Goal: Task Accomplishment & Management: Use online tool/utility

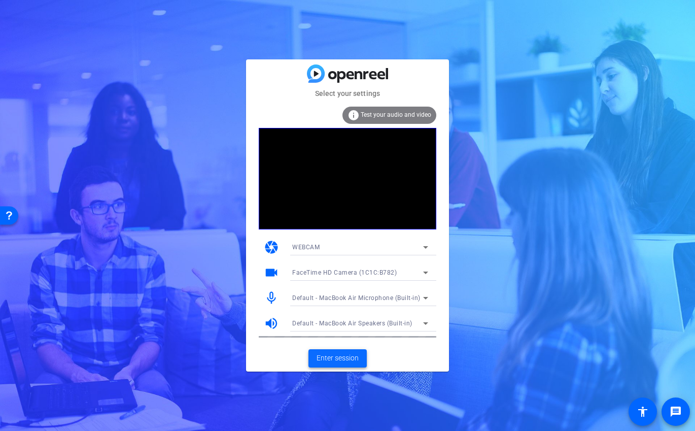
click at [339, 352] on span at bounding box center [338, 358] width 58 height 24
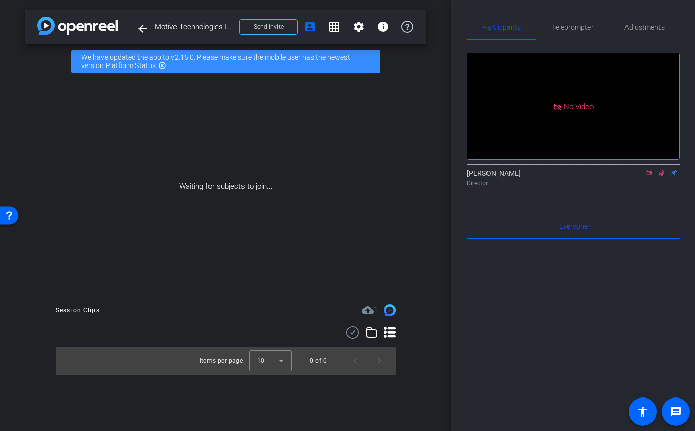
click at [648, 176] on icon at bounding box center [650, 172] width 8 height 7
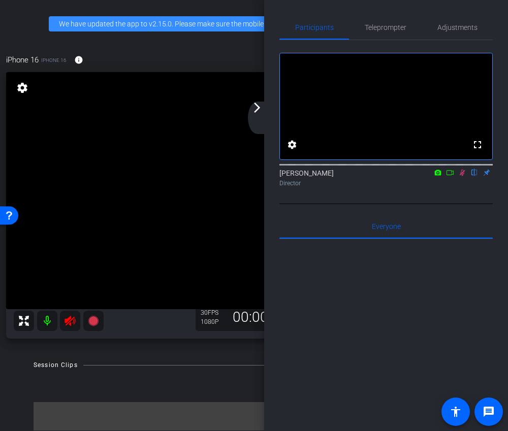
click at [462, 176] on icon at bounding box center [462, 173] width 6 height 7
click at [257, 121] on div "arrow_back_ios_new arrow_forward_ios" at bounding box center [258, 118] width 21 height 32
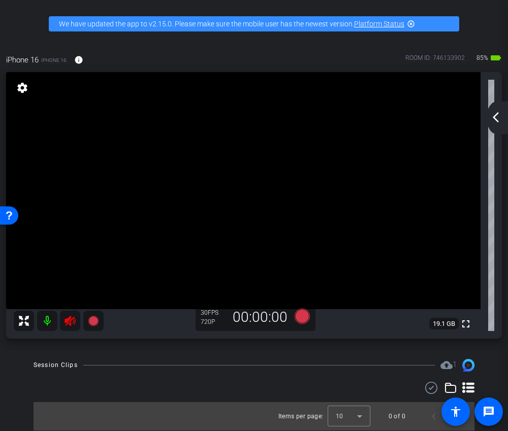
click at [73, 323] on icon at bounding box center [70, 321] width 12 height 12
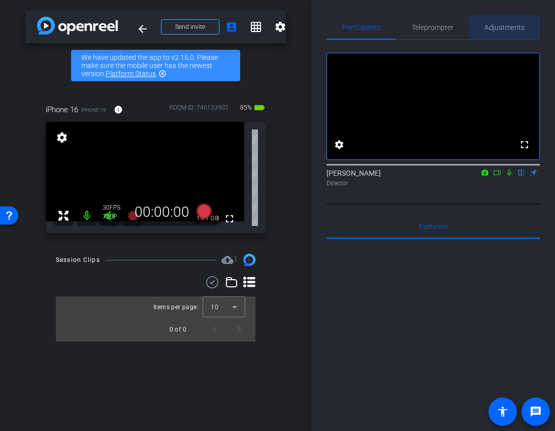
click at [493, 22] on span "Adjustments" at bounding box center [504, 27] width 40 height 24
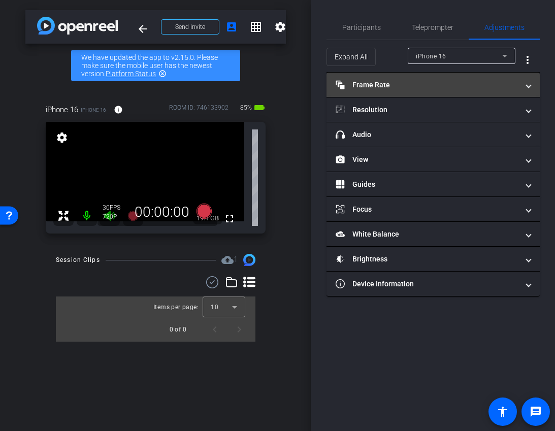
click at [377, 86] on mat-panel-title "Frame Rate Frame Rate" at bounding box center [427, 85] width 183 height 11
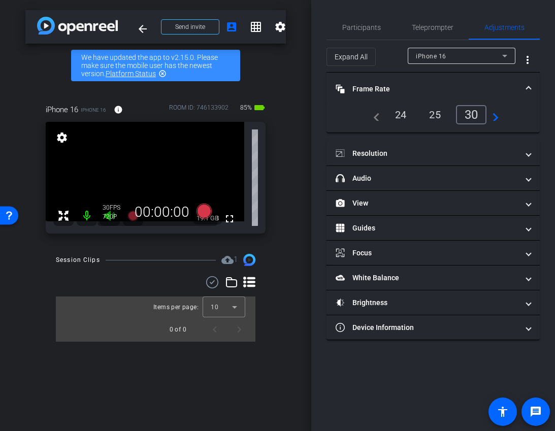
click at [404, 117] on div "24" at bounding box center [400, 114] width 27 height 17
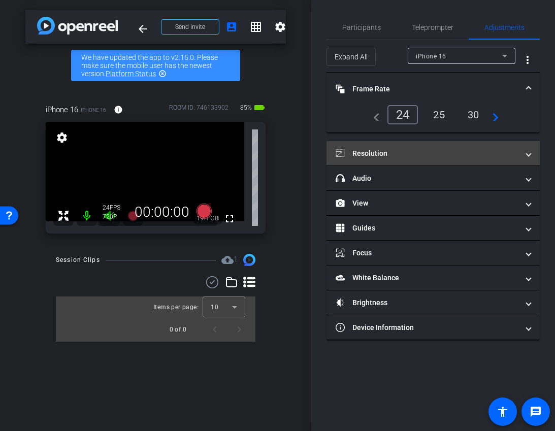
click at [405, 146] on mat-expansion-panel-header "Resolution" at bounding box center [432, 153] width 213 height 24
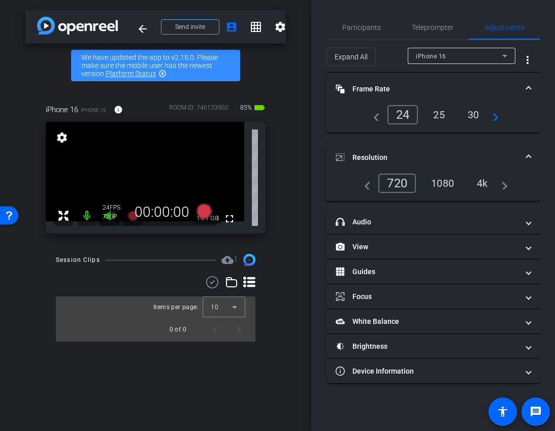
click at [436, 180] on div "1080" at bounding box center [442, 183] width 38 height 17
click at [450, 158] on mat-panel-title "Resolution" at bounding box center [427, 157] width 183 height 11
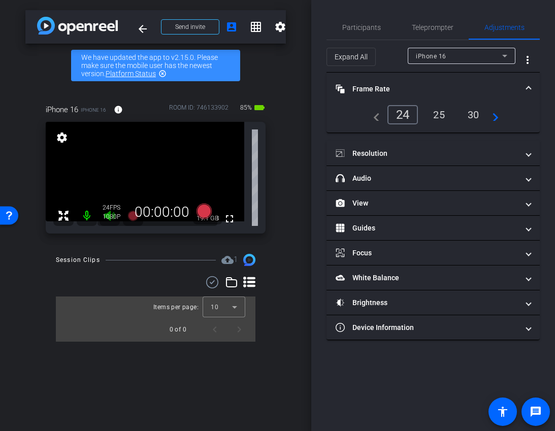
click at [443, 86] on mat-panel-title "Frame Rate Frame Rate" at bounding box center [427, 89] width 183 height 11
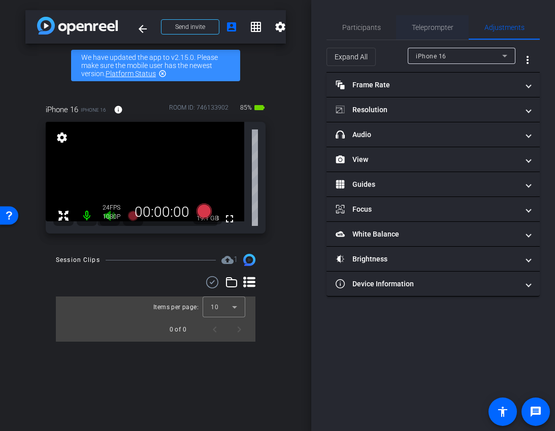
click at [424, 28] on span "Teleprompter" at bounding box center [433, 27] width 42 height 7
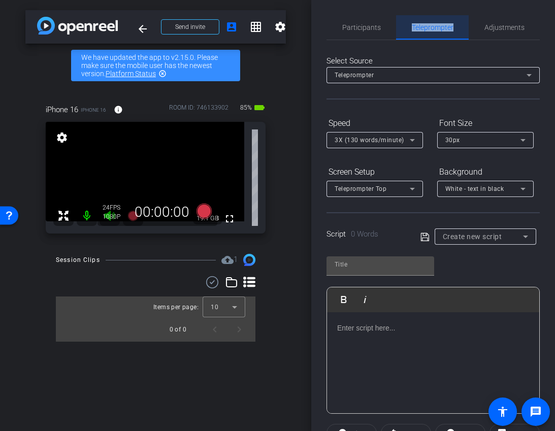
drag, startPoint x: 424, startPoint y: 28, endPoint x: 397, endPoint y: 28, distance: 26.9
click at [418, 28] on span "Teleprompter" at bounding box center [433, 27] width 42 height 7
click at [391, 28] on div "Participants" at bounding box center [361, 27] width 70 height 24
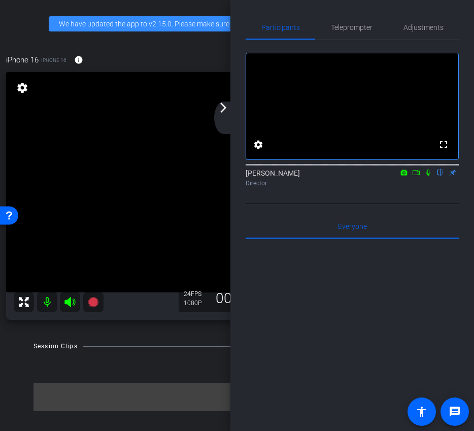
click at [224, 116] on div "arrow_back_ios_new arrow_forward_ios" at bounding box center [224, 118] width 21 height 32
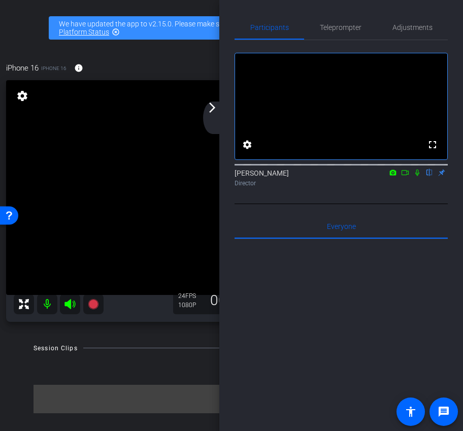
click at [209, 120] on div "arrow_back_ios_new arrow_forward_ios" at bounding box center [213, 118] width 21 height 32
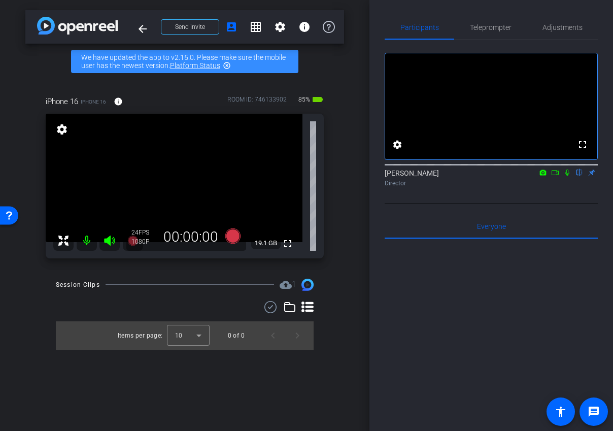
click at [553, 176] on icon at bounding box center [555, 172] width 8 height 7
click at [568, 175] on icon at bounding box center [567, 173] width 6 height 6
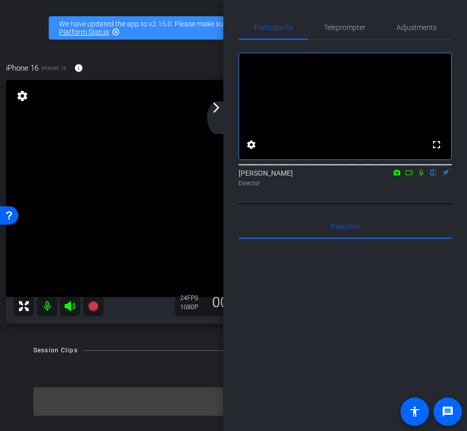
click at [220, 114] on div "arrow_back_ios_new arrow_forward_ios" at bounding box center [217, 118] width 21 height 32
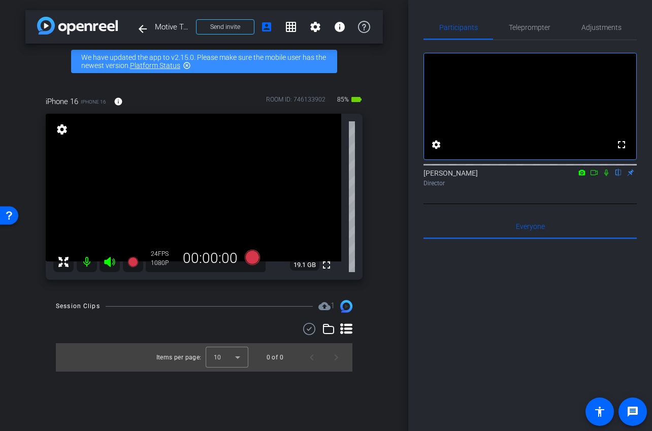
click at [596, 175] on icon at bounding box center [593, 172] width 7 height 5
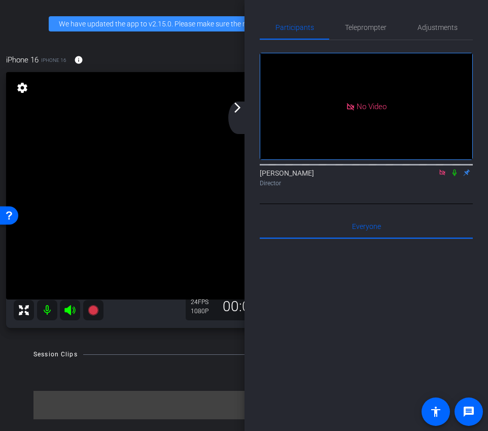
click at [238, 117] on div "arrow_back_ios_new arrow_forward_ios" at bounding box center [238, 118] width 21 height 32
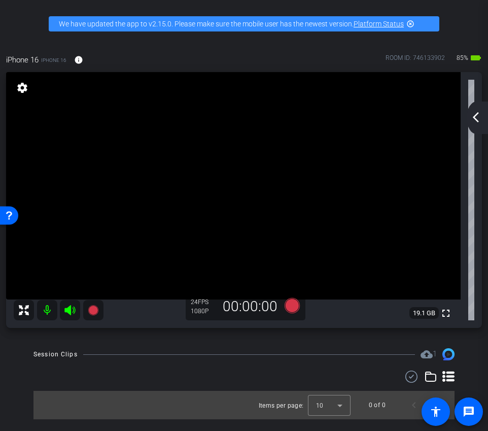
click at [293, 315] on div "24 FPS 1080P 00:00:00" at bounding box center [246, 306] width 120 height 27
click at [292, 311] on icon at bounding box center [292, 305] width 15 height 15
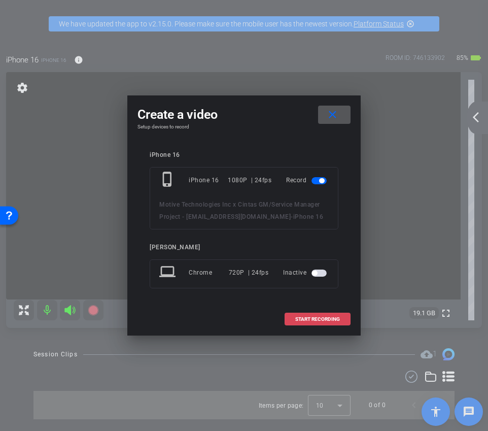
click at [303, 324] on span at bounding box center [317, 319] width 65 height 24
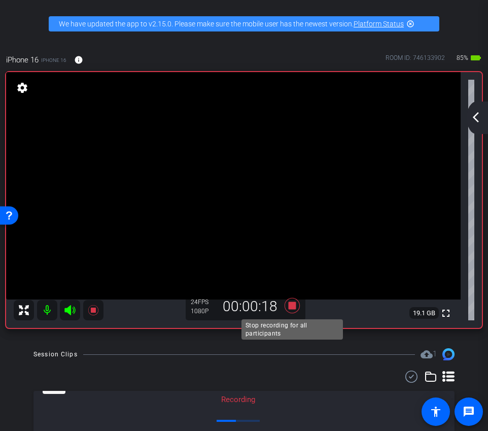
click at [291, 308] on icon at bounding box center [292, 305] width 15 height 15
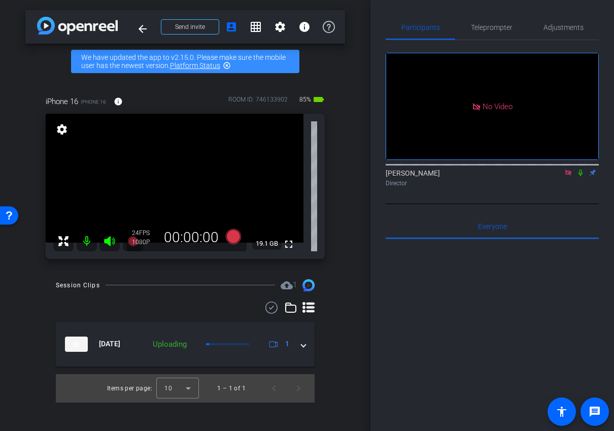
click at [566, 176] on icon at bounding box center [568, 172] width 8 height 7
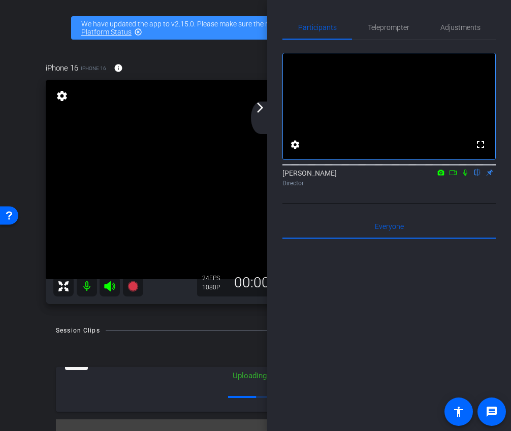
click at [258, 110] on mat-icon "arrow_forward_ios" at bounding box center [260, 108] width 12 height 12
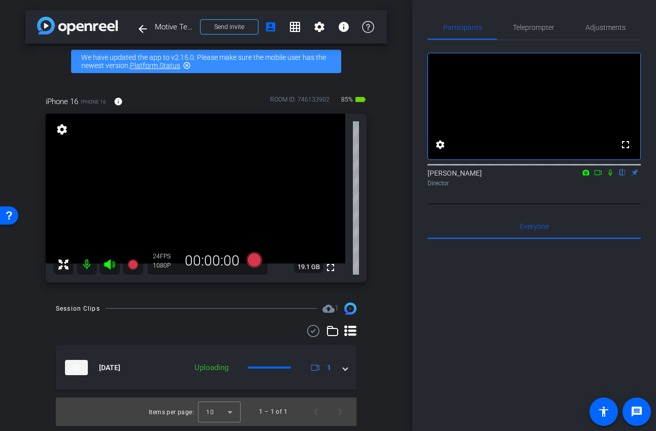
click at [597, 176] on icon at bounding box center [598, 172] width 8 height 7
click at [625, 176] on icon at bounding box center [622, 172] width 8 height 7
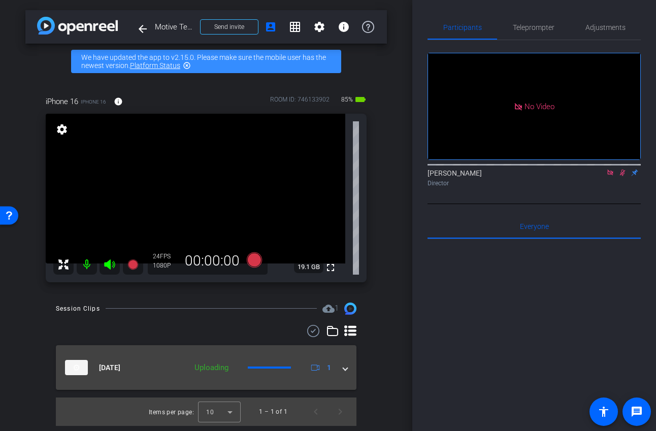
click at [352, 373] on mat-expansion-panel-header "[DATE] Uploading 1" at bounding box center [206, 367] width 300 height 45
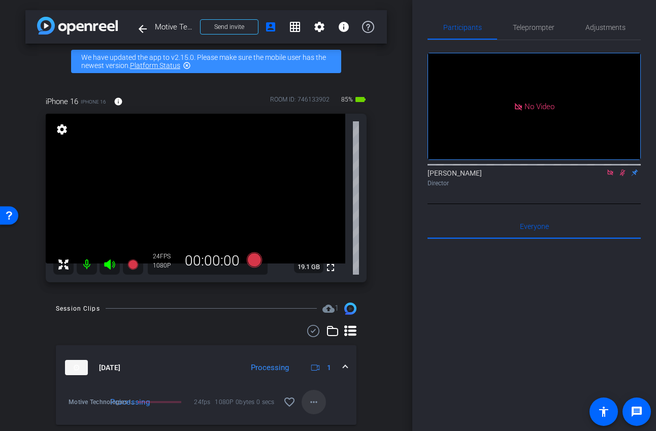
click at [312, 408] on mat-icon "more_horiz" at bounding box center [314, 402] width 12 height 12
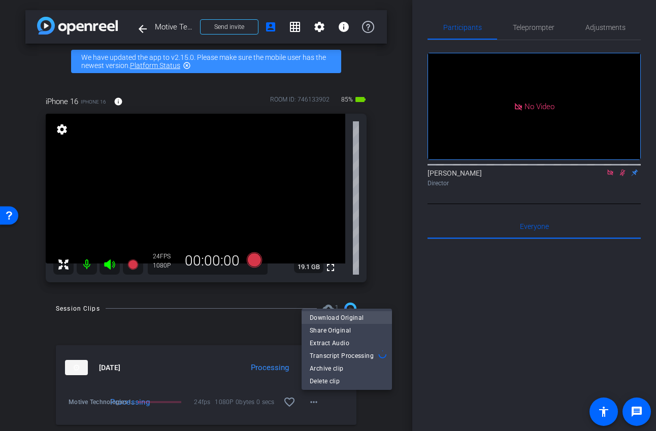
click at [335, 318] on span "Download Original" at bounding box center [347, 318] width 74 height 12
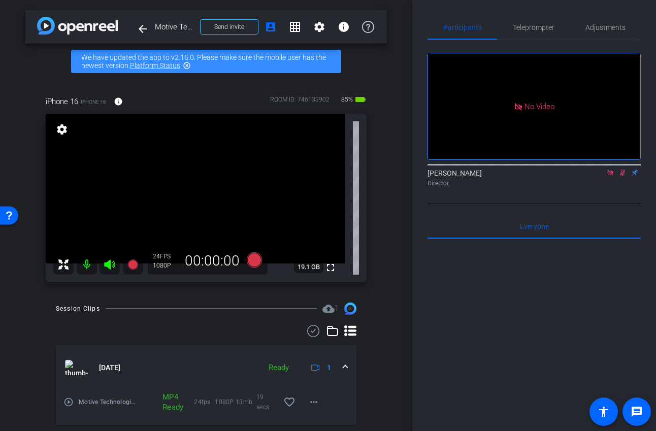
click at [622, 176] on icon at bounding box center [623, 173] width 6 height 7
click at [613, 176] on icon at bounding box center [610, 172] width 8 height 7
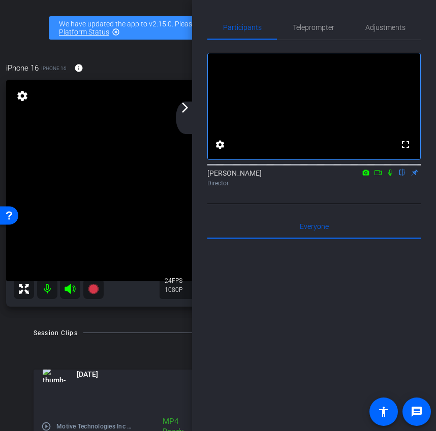
click at [193, 117] on div "arrow_back_ios_new arrow_forward_ios" at bounding box center [186, 118] width 21 height 32
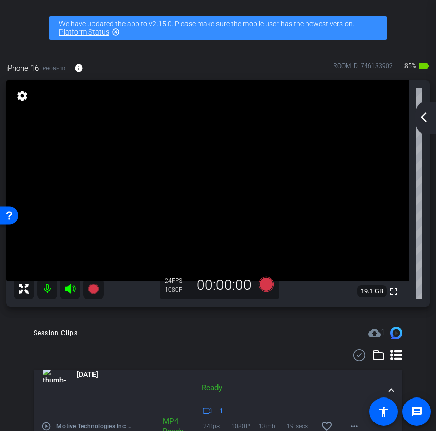
click at [423, 118] on mat-icon "arrow_back_ios_new" at bounding box center [423, 117] width 12 height 12
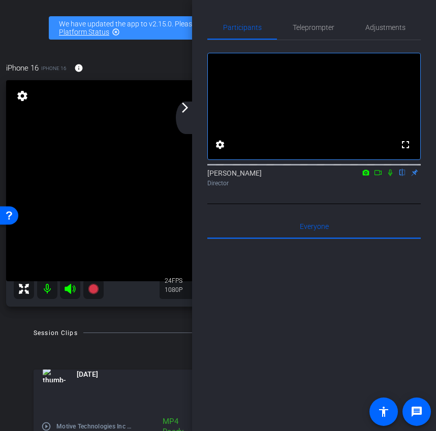
click at [191, 111] on div "arrow_back_ios_new arrow_forward_ios" at bounding box center [186, 118] width 21 height 32
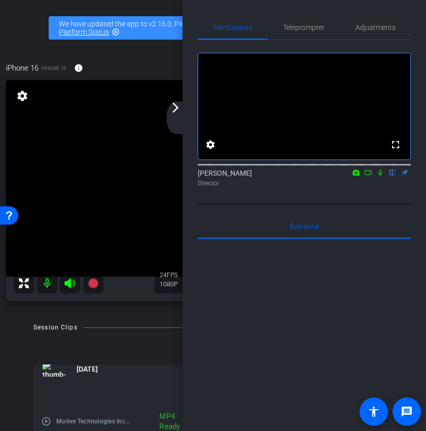
click at [367, 176] on icon at bounding box center [368, 172] width 8 height 7
click at [176, 117] on div "arrow_back_ios_new arrow_forward_ios" at bounding box center [176, 118] width 21 height 32
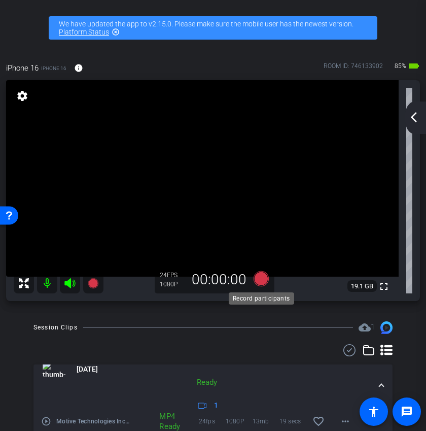
click at [260, 292] on div "Record participants" at bounding box center [261, 298] width 65 height 12
click at [254, 284] on icon at bounding box center [261, 279] width 24 height 18
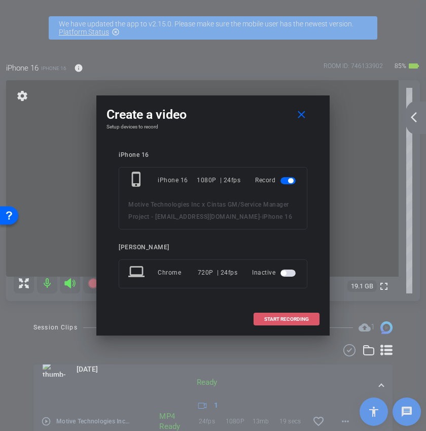
click at [287, 315] on span at bounding box center [286, 319] width 65 height 24
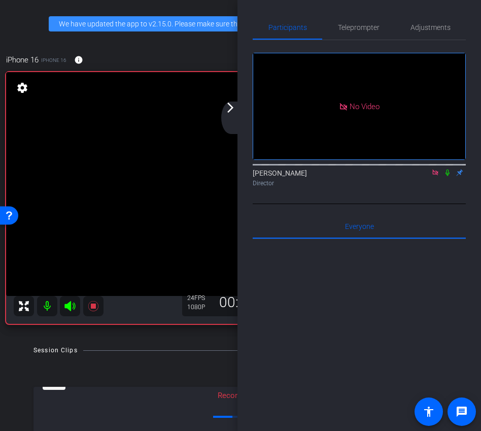
click at [231, 114] on div "arrow_back_ios_new arrow_forward_ios" at bounding box center [231, 118] width 21 height 32
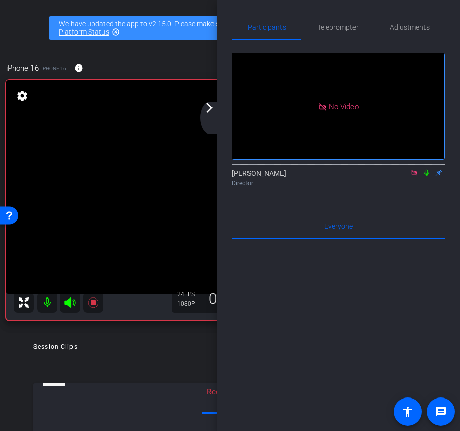
click at [210, 115] on div "arrow_back_ios_new arrow_forward_ios" at bounding box center [210, 118] width 21 height 32
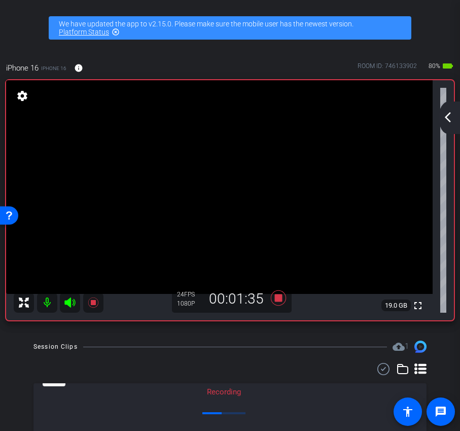
click at [451, 123] on div "arrow_back_ios_new arrow_forward_ios" at bounding box center [449, 118] width 21 height 32
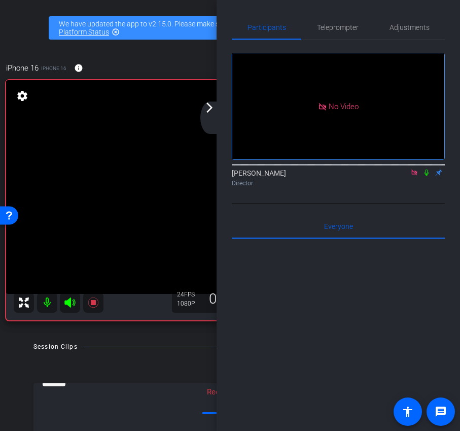
click at [428, 176] on icon at bounding box center [427, 173] width 4 height 7
click at [211, 114] on div "arrow_back_ios_new arrow_forward_ios" at bounding box center [210, 118] width 21 height 32
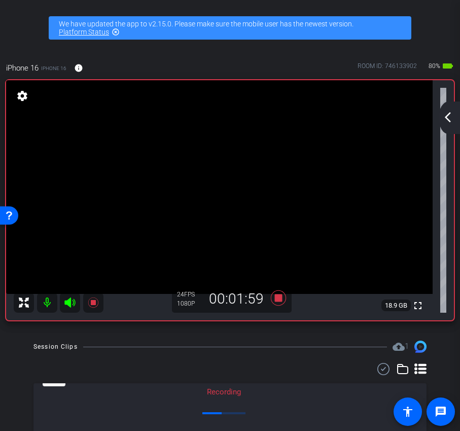
click at [449, 125] on div "arrow_back_ios_new arrow_forward_ios" at bounding box center [449, 118] width 21 height 32
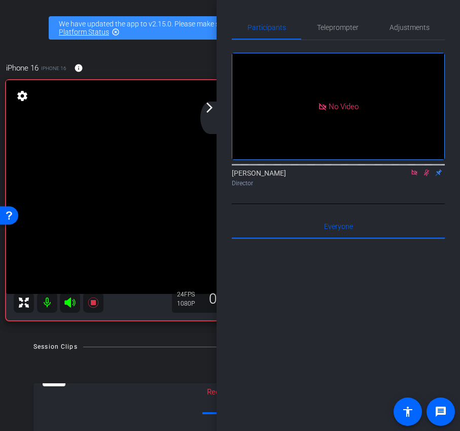
click at [429, 176] on icon at bounding box center [427, 172] width 8 height 7
click at [428, 176] on icon at bounding box center [427, 172] width 8 height 7
click at [206, 115] on div "arrow_back_ios_new arrow_forward_ios" at bounding box center [210, 118] width 21 height 32
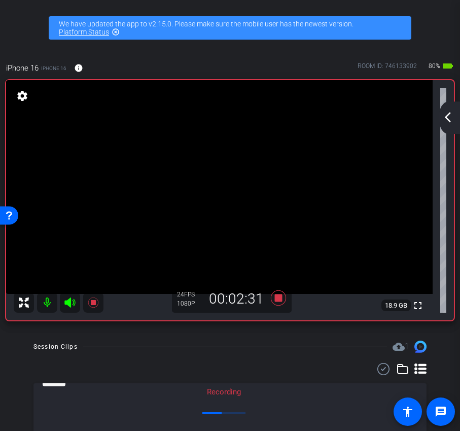
click at [448, 118] on mat-icon "arrow_back_ios_new" at bounding box center [448, 117] width 12 height 12
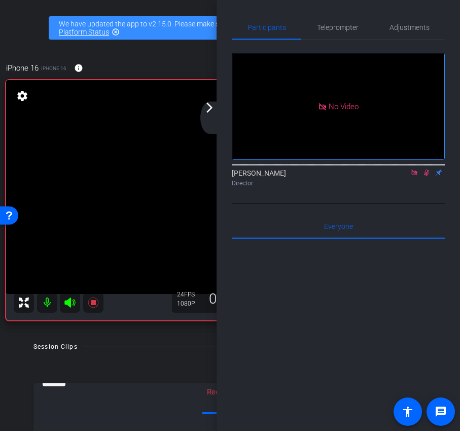
click at [428, 176] on icon at bounding box center [427, 172] width 8 height 7
click at [426, 176] on icon at bounding box center [427, 172] width 8 height 7
click at [211, 109] on mat-icon "arrow_forward_ios" at bounding box center [210, 108] width 12 height 12
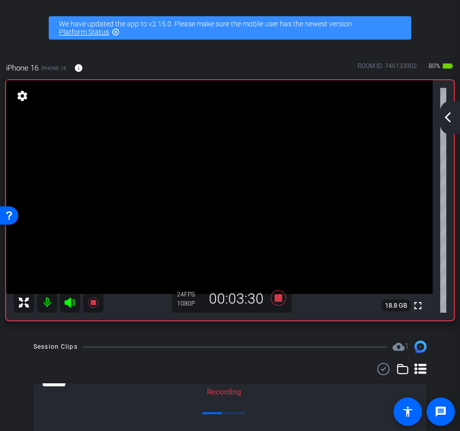
click at [444, 118] on mat-icon "arrow_back_ios_new" at bounding box center [448, 117] width 12 height 12
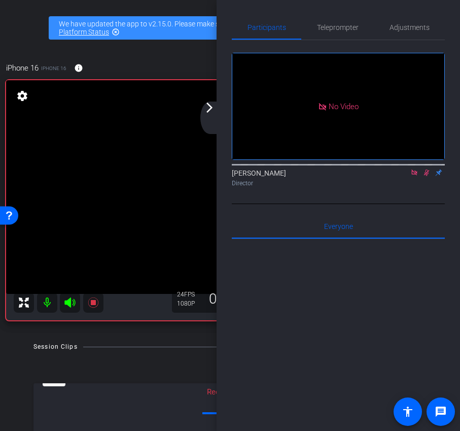
click at [425, 176] on icon at bounding box center [427, 172] width 8 height 7
click at [428, 176] on icon at bounding box center [427, 172] width 8 height 7
click at [427, 176] on icon at bounding box center [427, 172] width 8 height 7
click at [426, 176] on icon at bounding box center [427, 172] width 8 height 7
click at [427, 176] on icon at bounding box center [427, 172] width 8 height 7
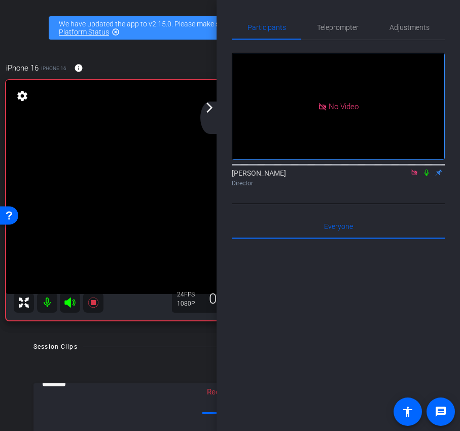
click at [427, 176] on icon at bounding box center [427, 172] width 8 height 7
click at [207, 123] on div "arrow_back_ios_new arrow_forward_ios" at bounding box center [210, 118] width 21 height 32
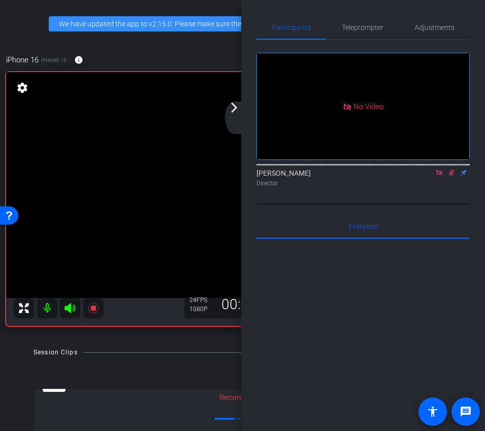
click at [238, 114] on div "arrow_back_ios_new arrow_forward_ios" at bounding box center [235, 118] width 21 height 32
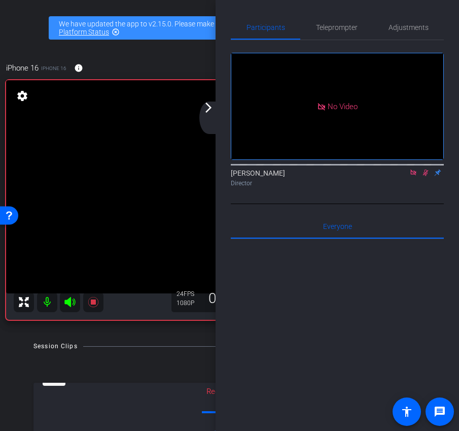
click at [213, 120] on div "arrow_back_ios_new arrow_forward_ios" at bounding box center [209, 118] width 21 height 32
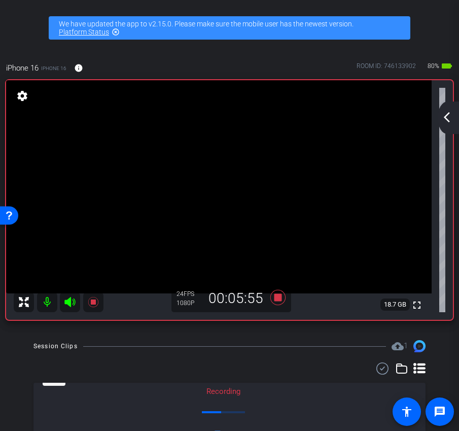
click at [452, 124] on div "arrow_back_ios_new arrow_forward_ios" at bounding box center [448, 118] width 21 height 32
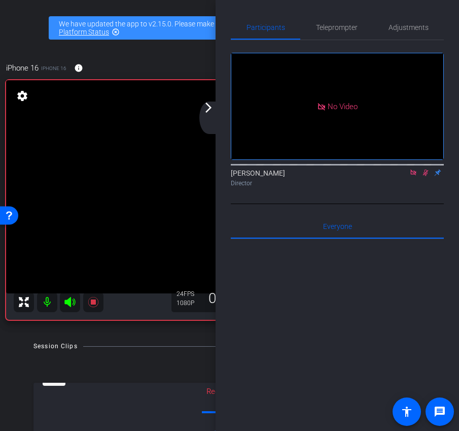
click at [426, 176] on icon at bounding box center [426, 172] width 8 height 7
click at [424, 176] on icon at bounding box center [426, 172] width 8 height 7
click at [426, 176] on icon at bounding box center [426, 172] width 8 height 7
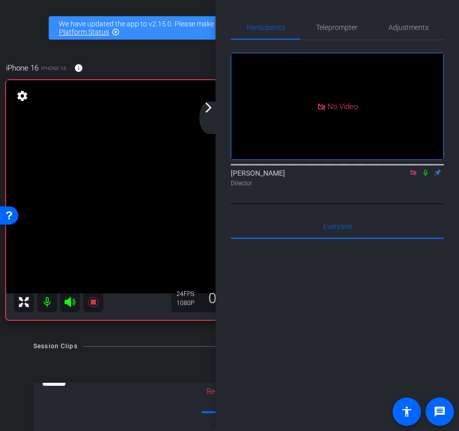
click at [426, 176] on icon at bounding box center [426, 173] width 4 height 7
click at [425, 176] on icon at bounding box center [426, 173] width 6 height 7
click at [425, 176] on icon at bounding box center [426, 173] width 4 height 7
click at [427, 176] on icon at bounding box center [426, 173] width 6 height 7
click at [427, 176] on icon at bounding box center [426, 173] width 4 height 7
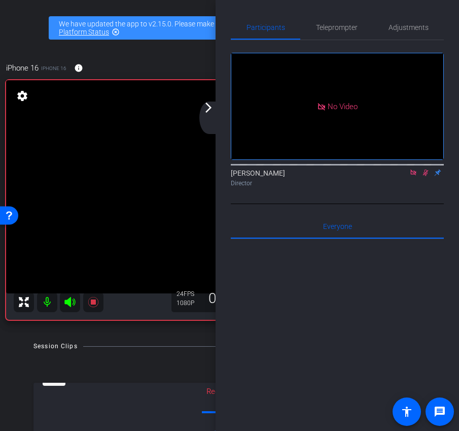
click at [427, 176] on icon at bounding box center [426, 172] width 8 height 7
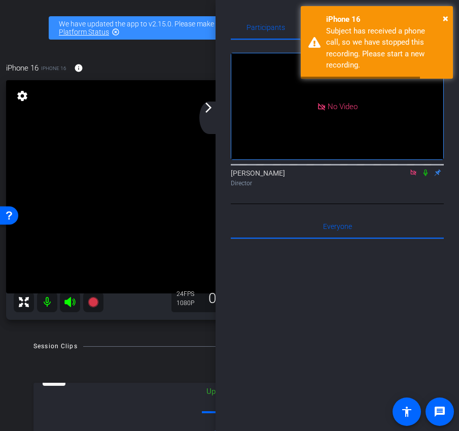
click at [213, 122] on div "arrow_back_ios_new arrow_forward_ios" at bounding box center [209, 118] width 21 height 32
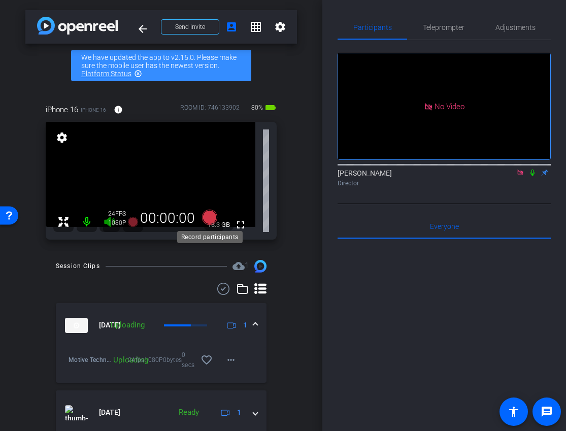
click at [207, 219] on icon at bounding box center [209, 217] width 15 height 15
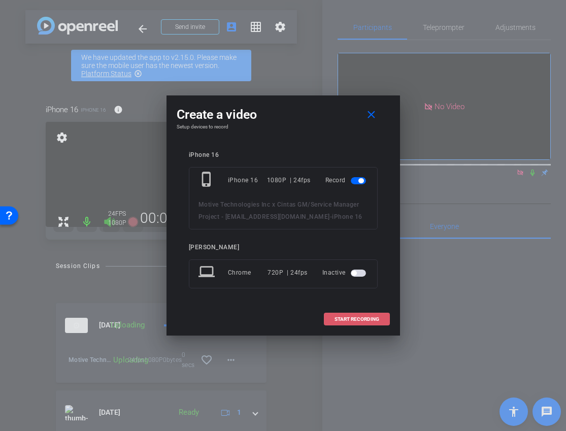
click at [329, 319] on span at bounding box center [356, 319] width 65 height 24
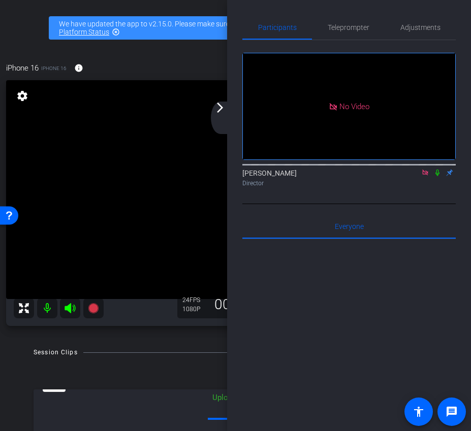
click at [223, 122] on div "arrow_back_ios_new arrow_forward_ios" at bounding box center [221, 118] width 21 height 32
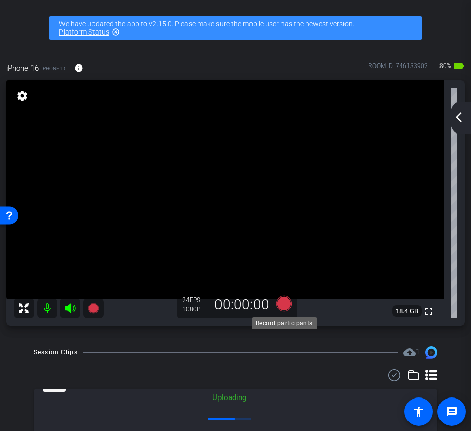
click at [289, 310] on icon at bounding box center [284, 303] width 24 height 18
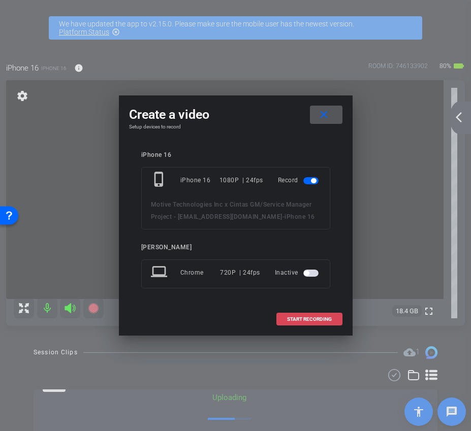
click at [299, 320] on span "START RECORDING" at bounding box center [309, 319] width 45 height 5
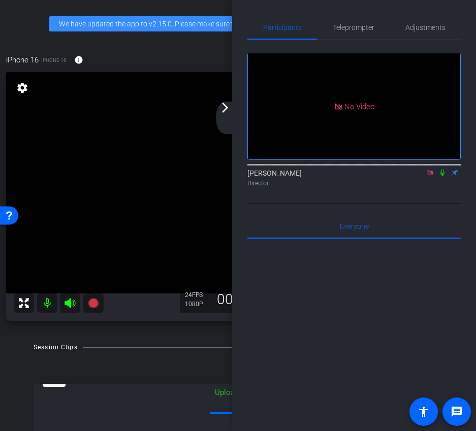
click at [227, 112] on mat-icon "arrow_forward_ios" at bounding box center [225, 108] width 12 height 12
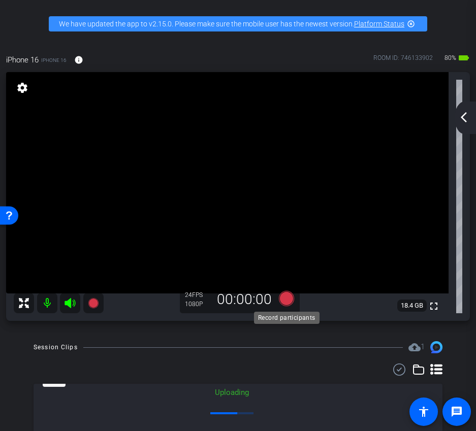
click at [286, 298] on icon at bounding box center [285, 298] width 15 height 15
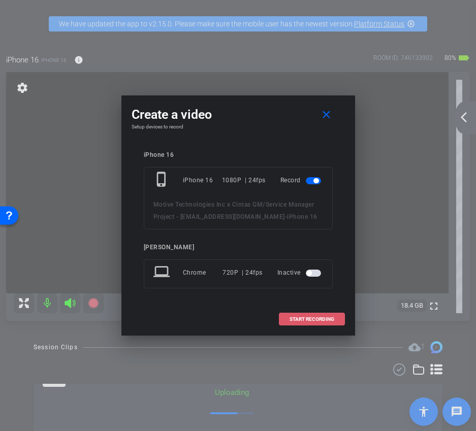
click at [295, 321] on span "START RECORDING" at bounding box center [311, 319] width 45 height 5
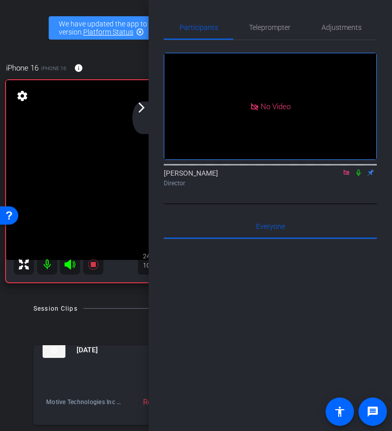
click at [141, 120] on div "arrow_back_ios_new arrow_forward_ios" at bounding box center [142, 118] width 21 height 32
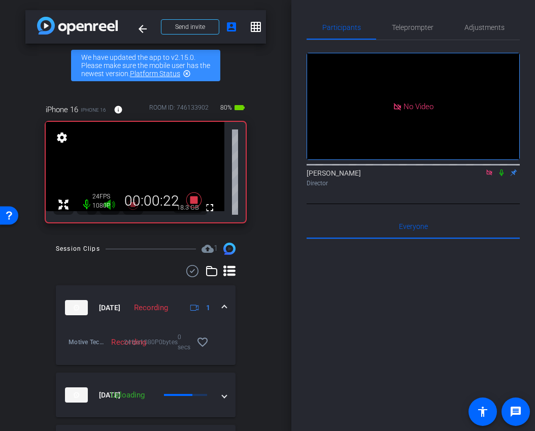
click at [502, 176] on icon at bounding box center [501, 173] width 4 height 7
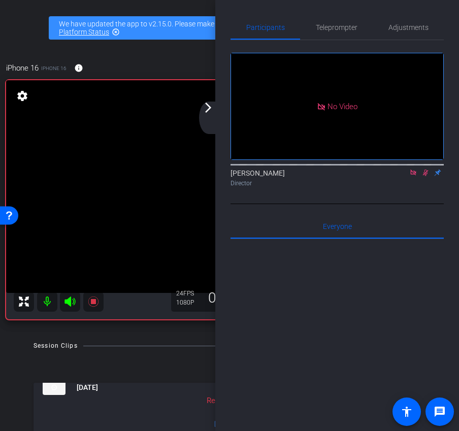
click at [206, 116] on div "arrow_back_ios_new arrow_forward_ios" at bounding box center [209, 118] width 21 height 32
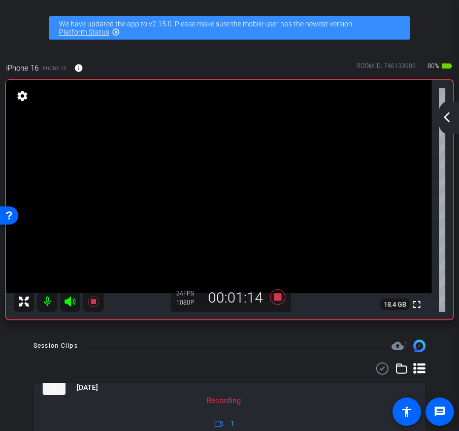
scroll to position [172, 0]
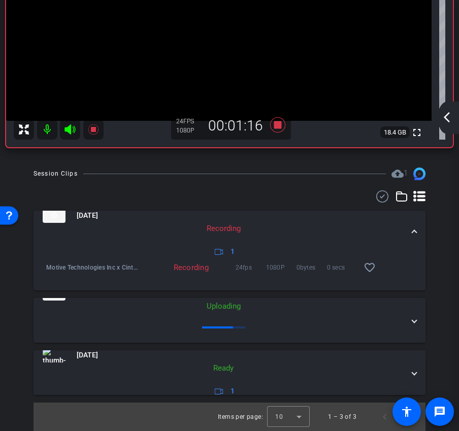
click at [444, 117] on mat-icon "arrow_back_ios_new" at bounding box center [447, 117] width 12 height 12
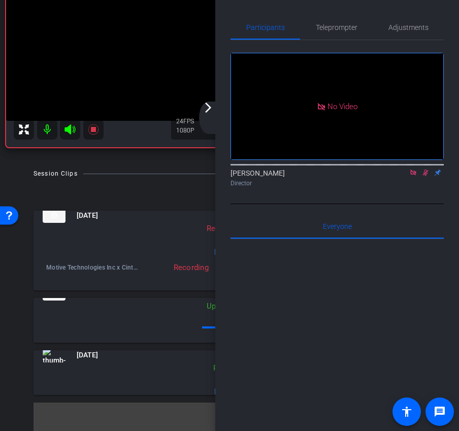
click at [428, 176] on icon at bounding box center [425, 172] width 8 height 7
click at [210, 117] on div "arrow_back_ios_new arrow_forward_ios" at bounding box center [209, 118] width 21 height 32
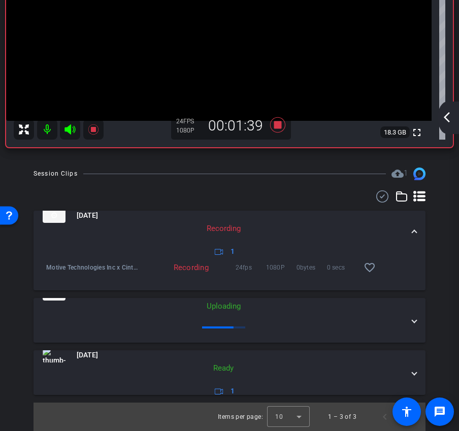
click at [453, 121] on div "arrow_back_ios_new arrow_forward_ios" at bounding box center [448, 118] width 21 height 32
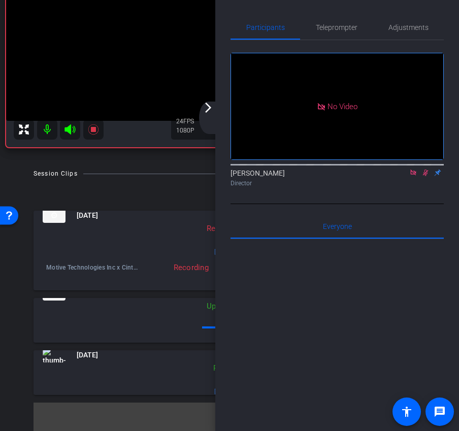
click at [209, 114] on div "arrow_back_ios_new arrow_forward_ios" at bounding box center [209, 118] width 21 height 32
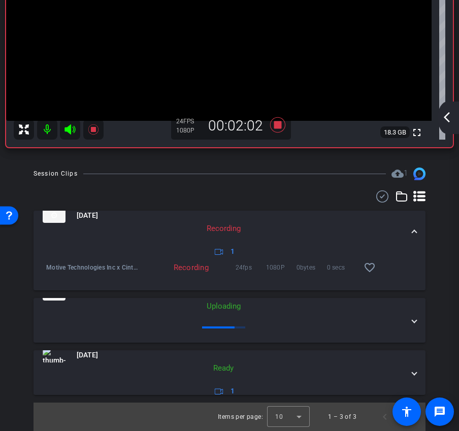
click at [448, 113] on mat-icon "arrow_back_ios_new" at bounding box center [447, 117] width 12 height 12
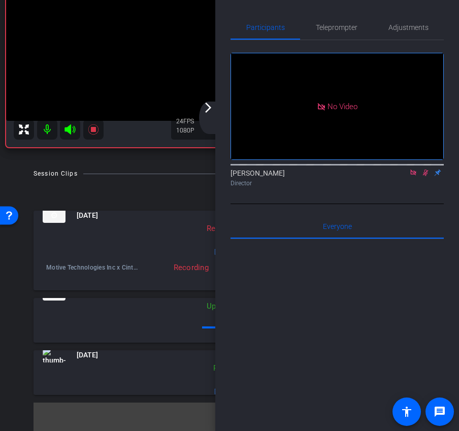
click at [423, 176] on icon at bounding box center [426, 173] width 6 height 7
click at [208, 117] on div "arrow_back_ios_new arrow_forward_ios" at bounding box center [209, 118] width 21 height 32
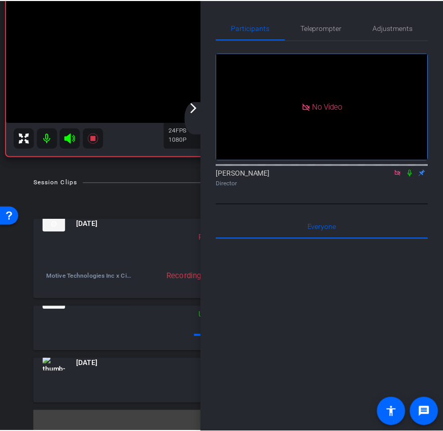
scroll to position [163, 0]
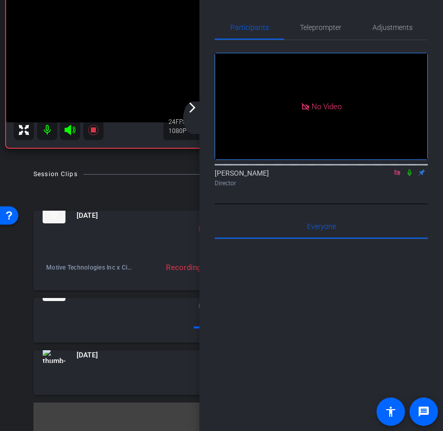
click at [409, 176] on icon at bounding box center [410, 172] width 8 height 7
click at [192, 117] on div "arrow_back_ios_new arrow_forward_ios" at bounding box center [193, 118] width 21 height 32
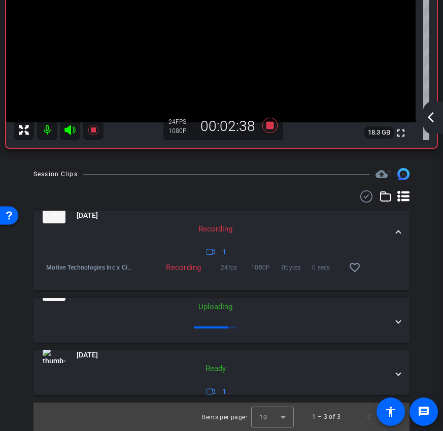
click at [431, 119] on mat-icon "arrow_back_ios_new" at bounding box center [431, 117] width 12 height 12
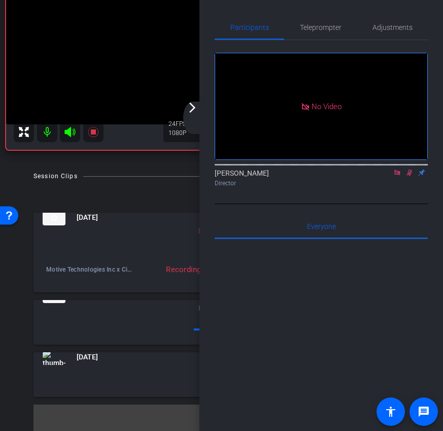
scroll to position [162, 0]
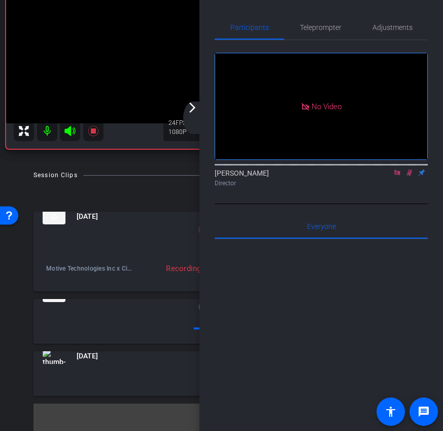
click at [190, 113] on mat-icon "arrow_forward_ios" at bounding box center [192, 108] width 12 height 12
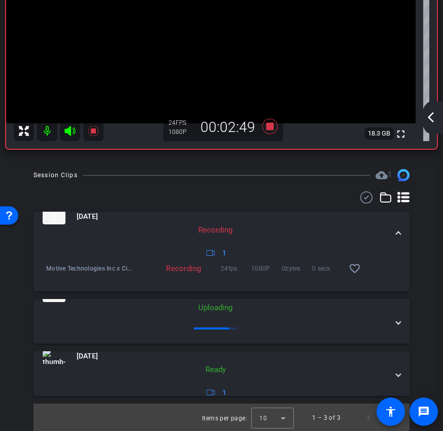
click at [434, 118] on mat-icon "arrow_back_ios_new" at bounding box center [431, 117] width 12 height 12
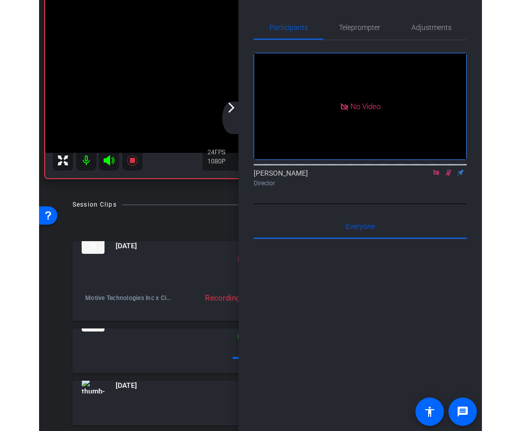
scroll to position [163, 0]
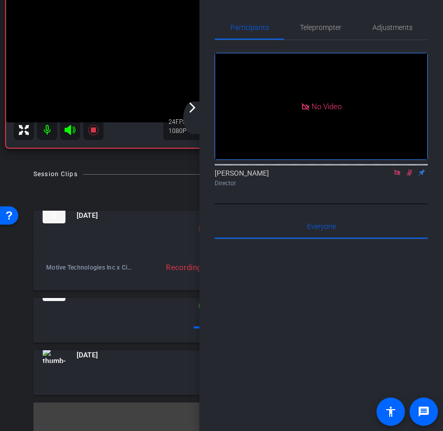
click at [198, 111] on mat-icon "arrow_forward_ios" at bounding box center [192, 108] width 12 height 12
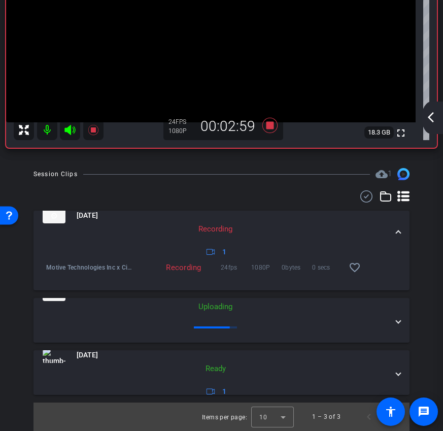
click at [430, 121] on mat-icon "arrow_back_ios_new" at bounding box center [431, 117] width 12 height 12
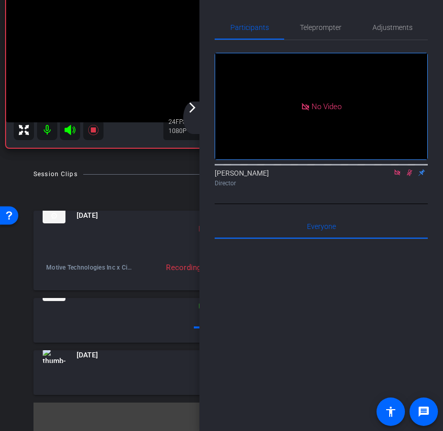
click at [411, 176] on icon at bounding box center [410, 173] width 6 height 7
click at [195, 111] on mat-icon "arrow_forward_ios" at bounding box center [192, 108] width 12 height 12
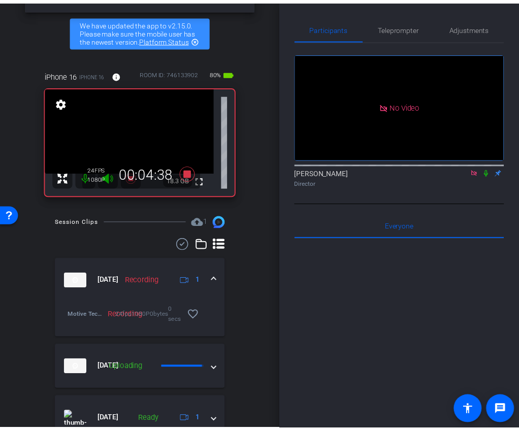
scroll to position [68, 0]
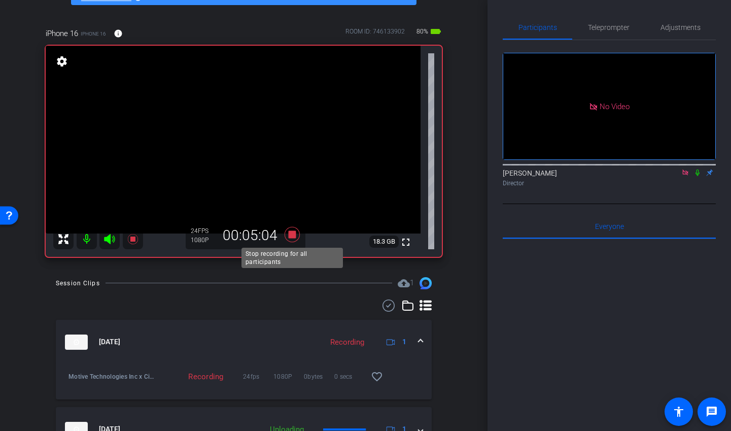
click at [291, 238] on icon at bounding box center [291, 233] width 15 height 15
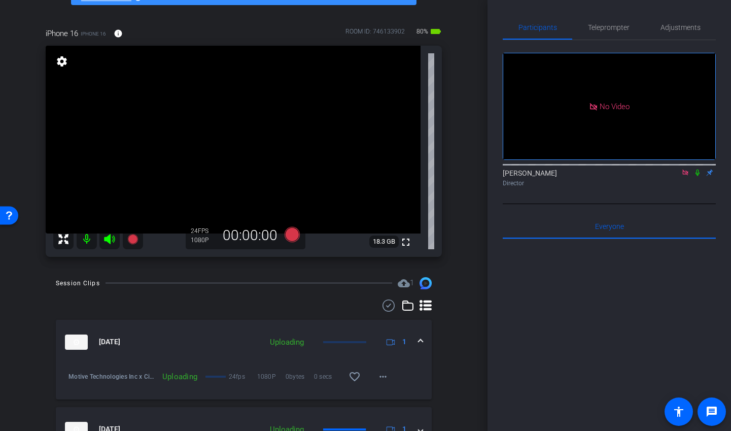
click at [687, 175] on icon at bounding box center [686, 173] width 6 height 6
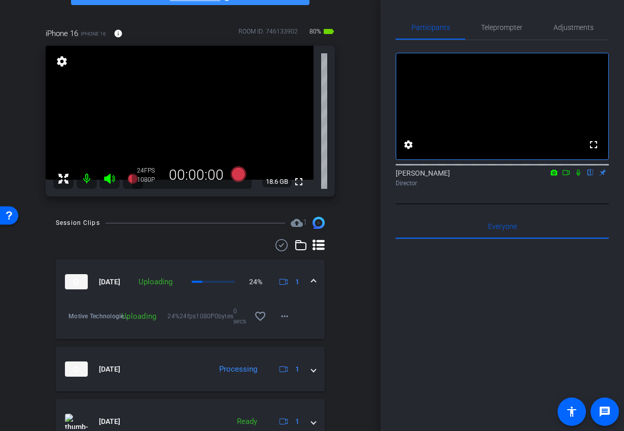
click at [569, 176] on icon at bounding box center [566, 172] width 8 height 7
click at [592, 176] on icon at bounding box center [591, 173] width 4 height 7
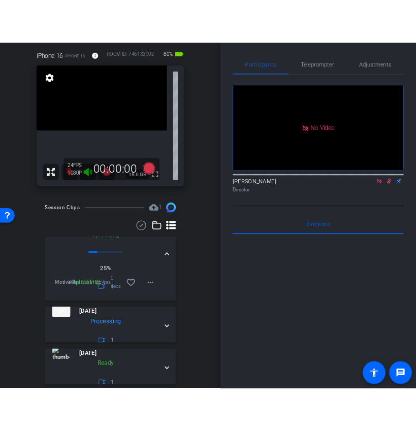
scroll to position [35, 0]
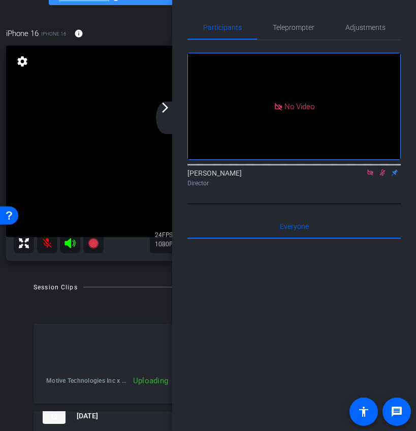
click at [170, 119] on div "arrow_back_ios_new arrow_forward_ios" at bounding box center [166, 118] width 21 height 32
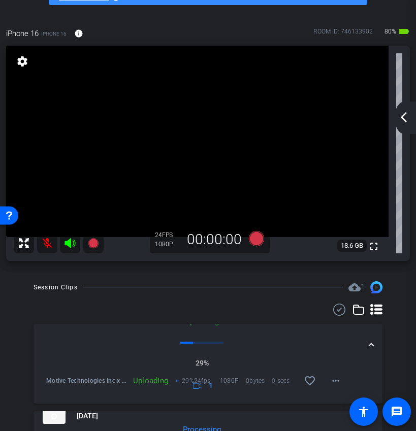
click at [404, 118] on mat-icon "arrow_back_ios_new" at bounding box center [403, 117] width 12 height 12
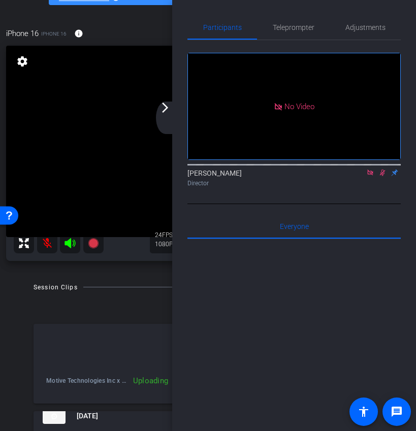
click at [161, 110] on mat-icon "arrow_forward_ios" at bounding box center [165, 108] width 12 height 12
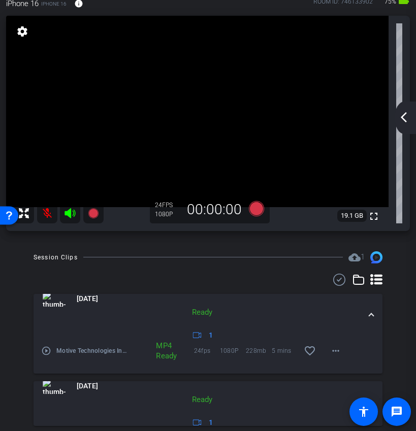
scroll to position [148, 0]
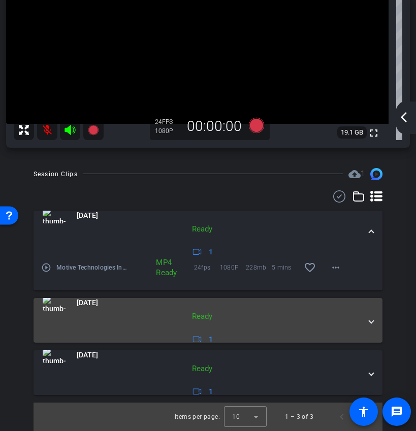
click at [378, 328] on mat-expansion-panel-header "[DATE] Ready 1" at bounding box center [208, 320] width 349 height 45
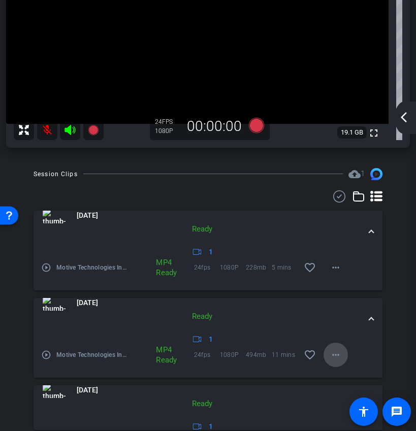
click at [344, 357] on span at bounding box center [335, 355] width 24 height 24
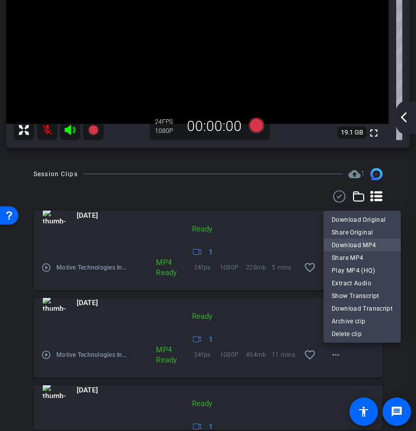
click at [358, 241] on span "Download MP4" at bounding box center [361, 245] width 61 height 12
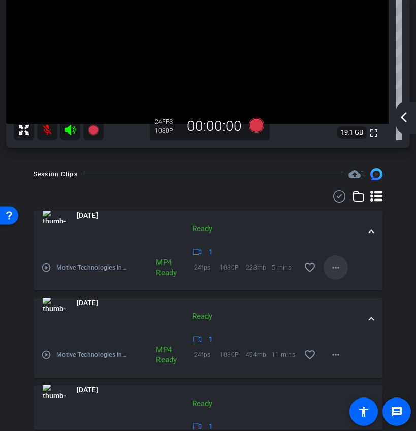
click at [338, 273] on mat-icon "more_horiz" at bounding box center [335, 267] width 12 height 12
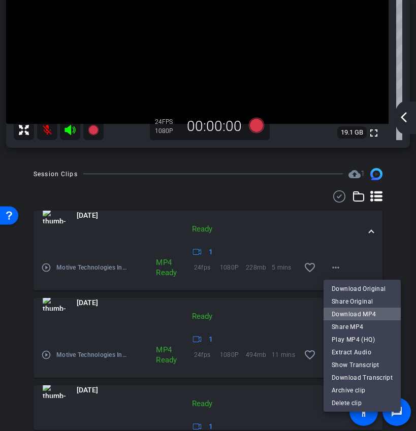
click at [368, 314] on span "Download MP4" at bounding box center [361, 314] width 61 height 12
